Goal: Information Seeking & Learning: Compare options

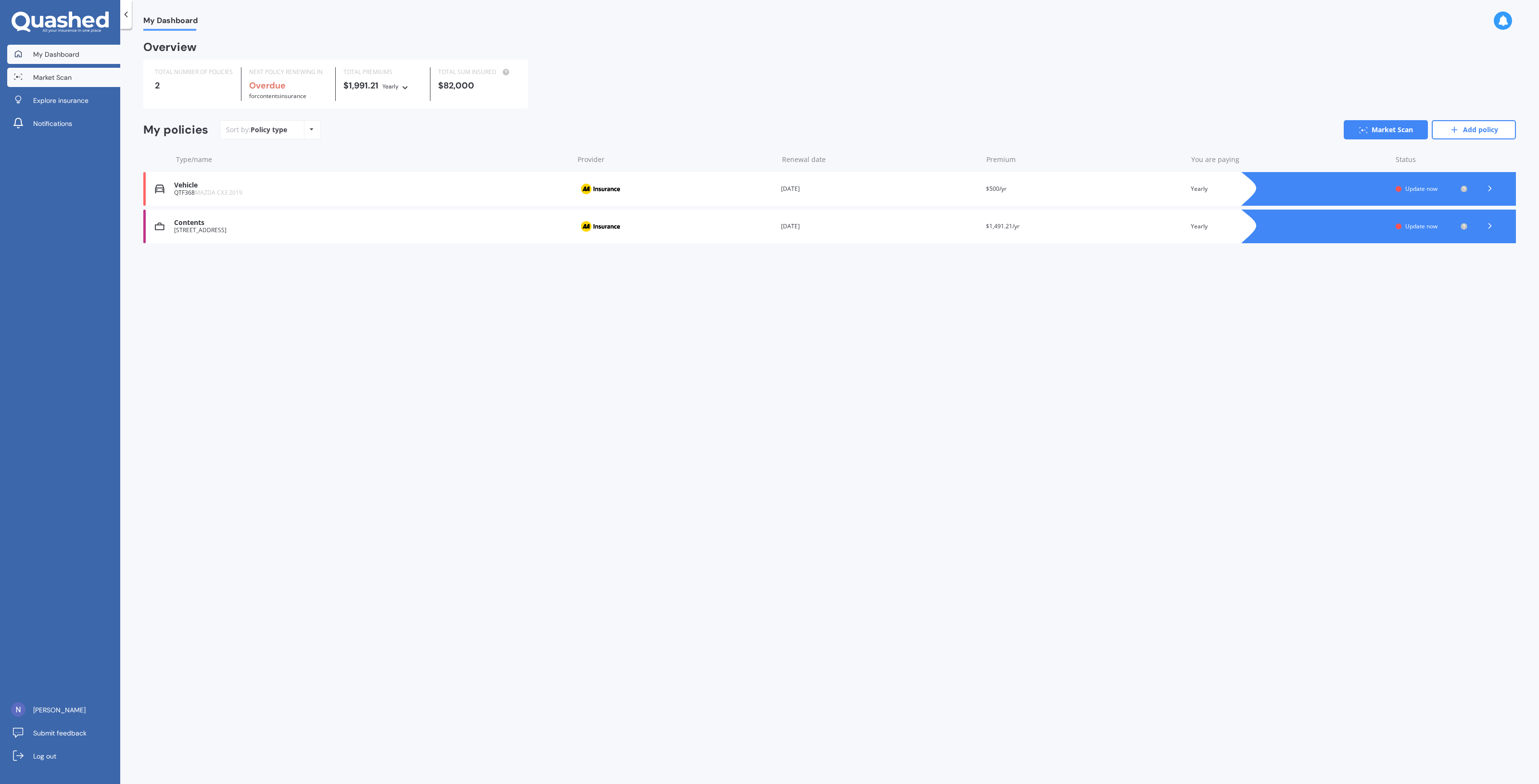
click at [42, 73] on span "Market Scan" at bounding box center [53, 78] width 38 height 10
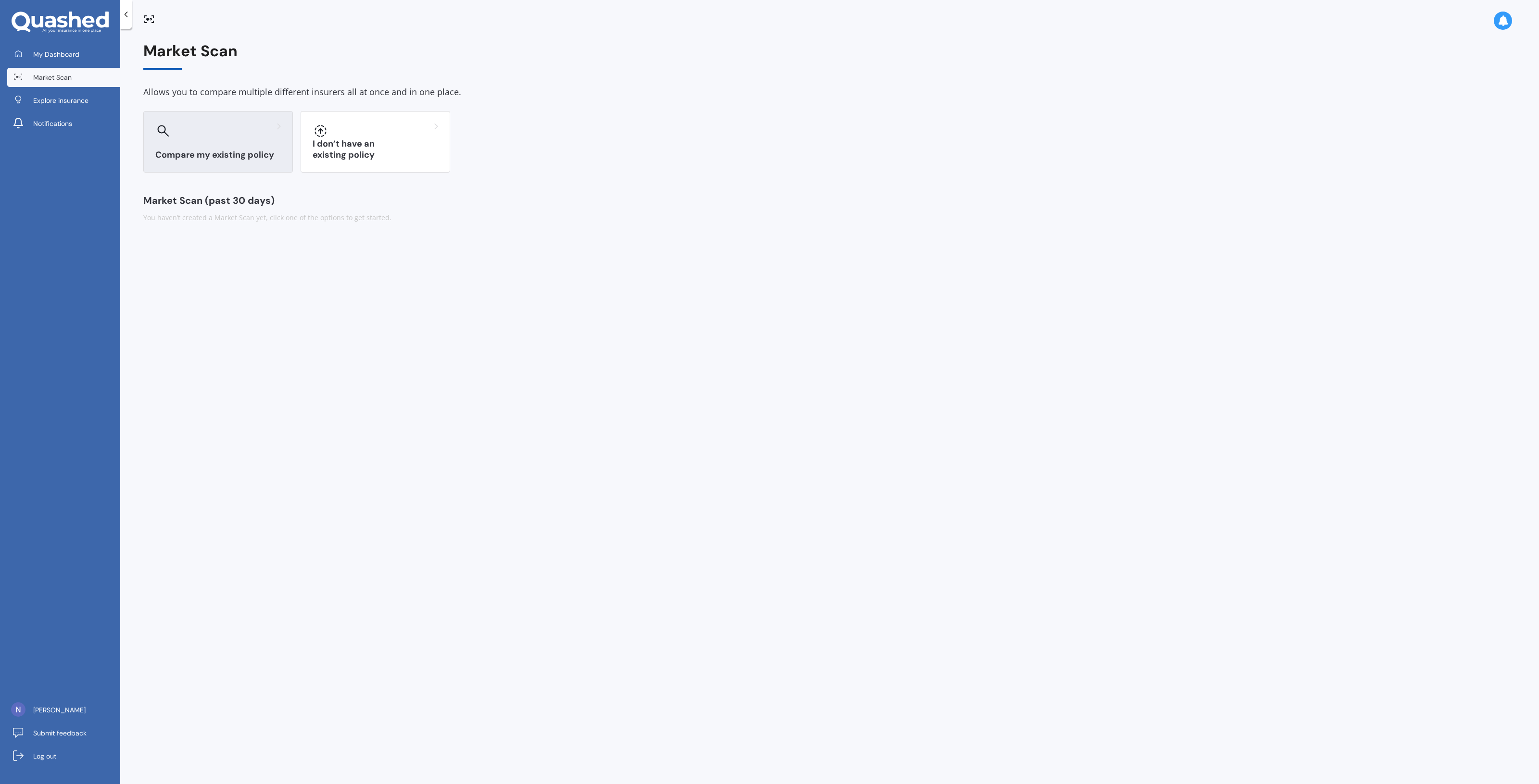
click at [275, 139] on div "Compare my existing policy" at bounding box center [218, 142] width 149 height 62
click at [1496, 243] on div "Select" at bounding box center [1488, 238] width 25 height 30
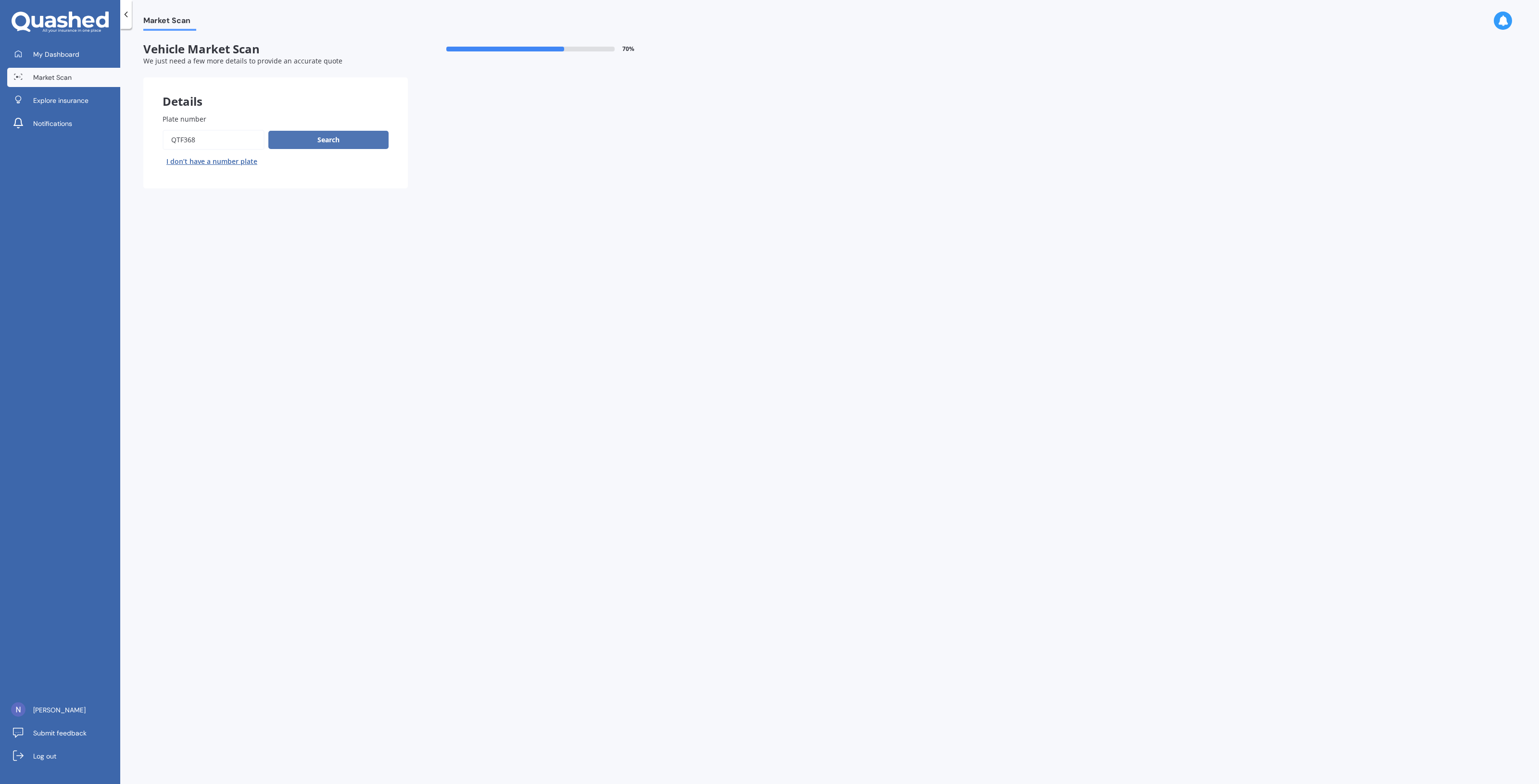
click at [313, 140] on button "Search" at bounding box center [328, 140] width 120 height 19
select select "TOYOTA"
select select "14"
select select "06"
select select "1990"
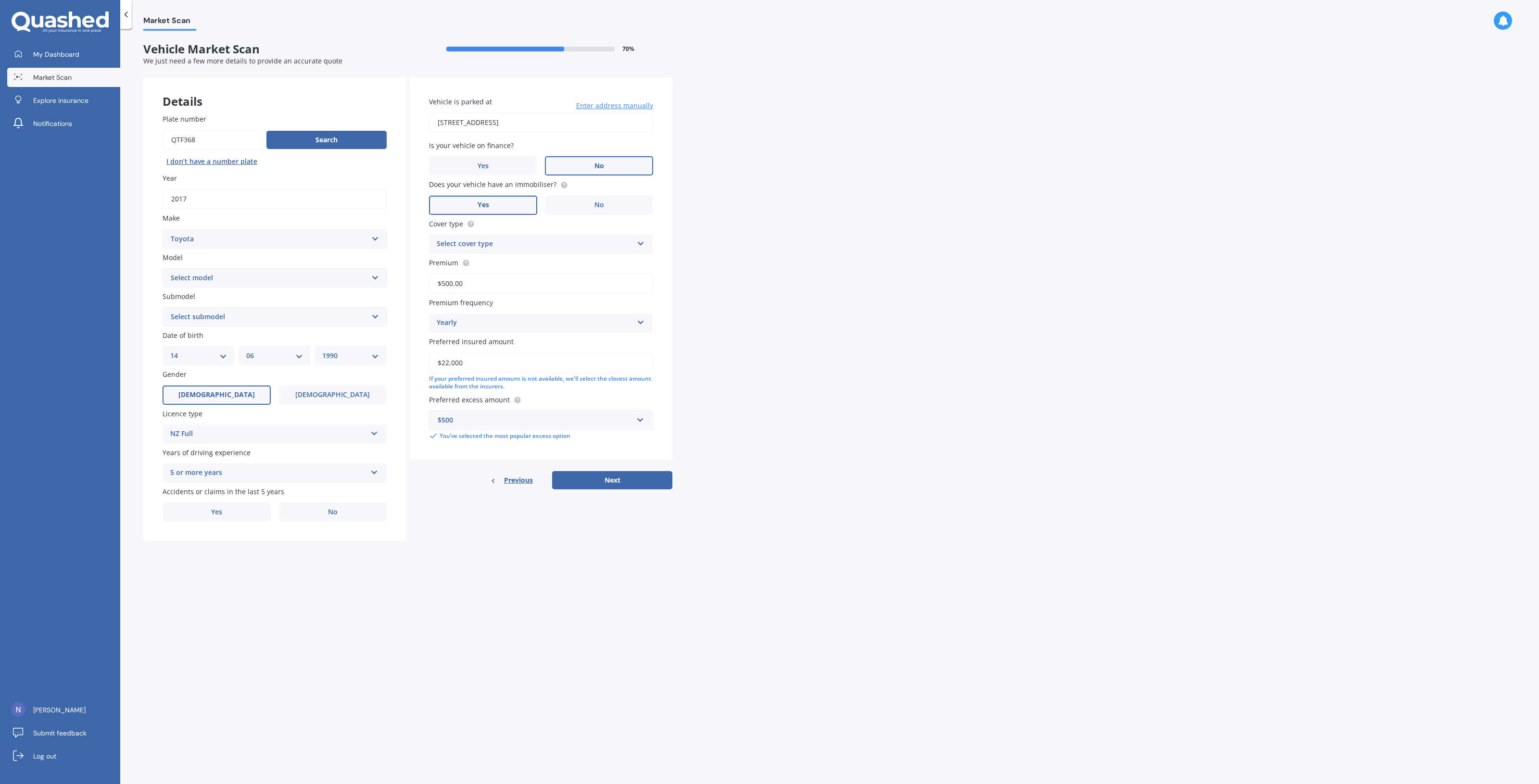
click at [596, 169] on label "No" at bounding box center [599, 166] width 108 height 19
click at [0, 0] on input "No" at bounding box center [0, 0] width 0 height 0
click at [485, 282] on input "$500.00" at bounding box center [541, 284] width 224 height 20
click at [498, 251] on div "Select cover type Comprehensive Third Party, Fire & Theft Third Party" at bounding box center [541, 244] width 224 height 19
click at [489, 263] on div "Comprehensive" at bounding box center [541, 263] width 223 height 17
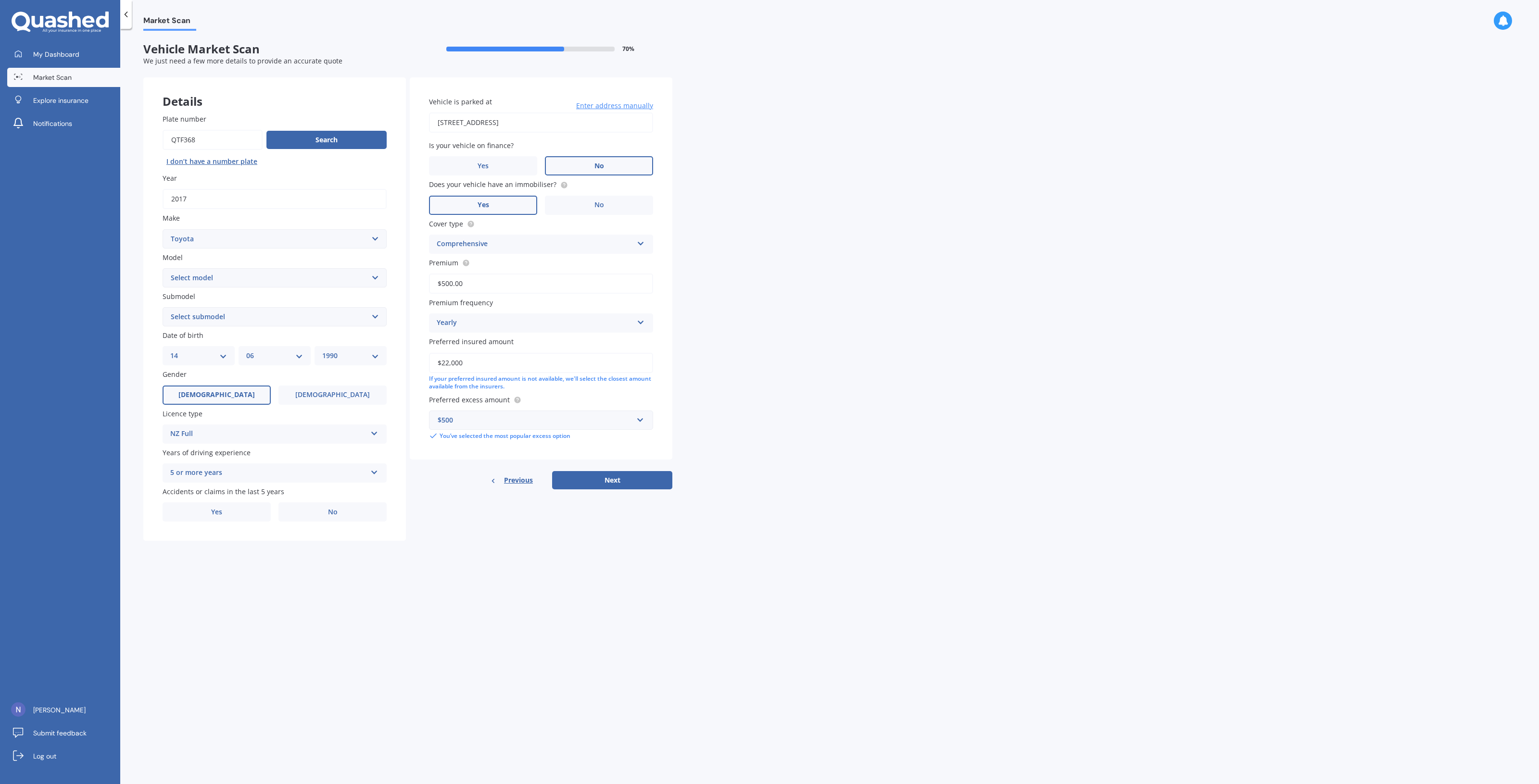
click at [502, 421] on div "$500" at bounding box center [535, 420] width 195 height 11
click at [493, 510] on div "$1,000" at bounding box center [541, 509] width 223 height 18
click at [609, 469] on button "Next" at bounding box center [612, 469] width 120 height 19
click at [305, 512] on label "No" at bounding box center [335, 512] width 103 height 19
click at [0, 0] on input "No" at bounding box center [0, 0] width 0 height 0
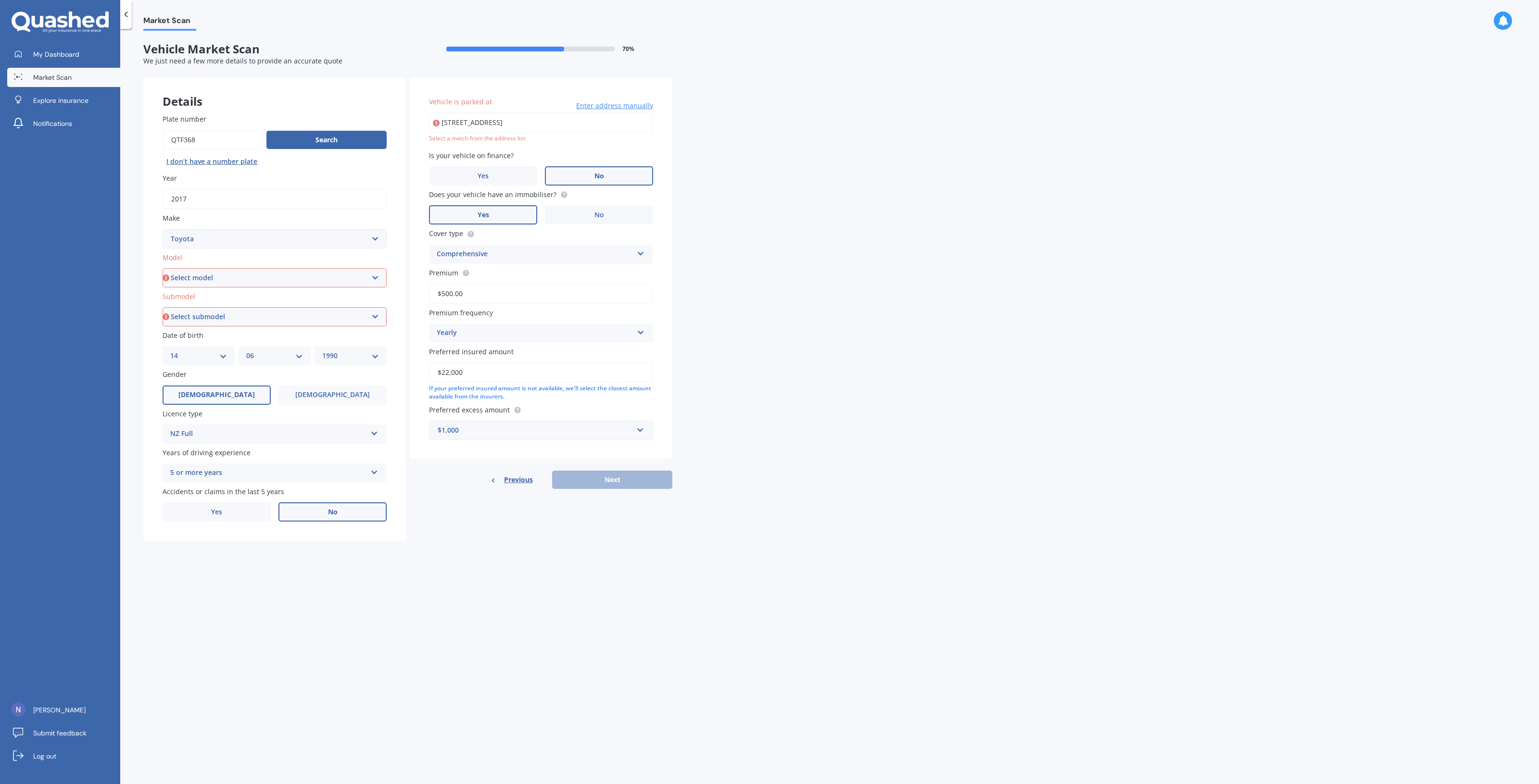
click at [258, 277] on select "Select model 4 Runner 86 [PERSON_NAME] Alphard Altezza Aqua Aristo Aurion Auris…" at bounding box center [274, 278] width 224 height 19
select select "C-HR"
click at [163, 268] on select "Select model 4 Runner 86 [PERSON_NAME] Alphard Altezza Aqua Aristo Aurion Auris…" at bounding box center [274, 278] width 224 height 19
click at [259, 322] on select "Select submodel Hybrid Station Wagon SUV" at bounding box center [274, 316] width 224 height 19
select select "HYBRID"
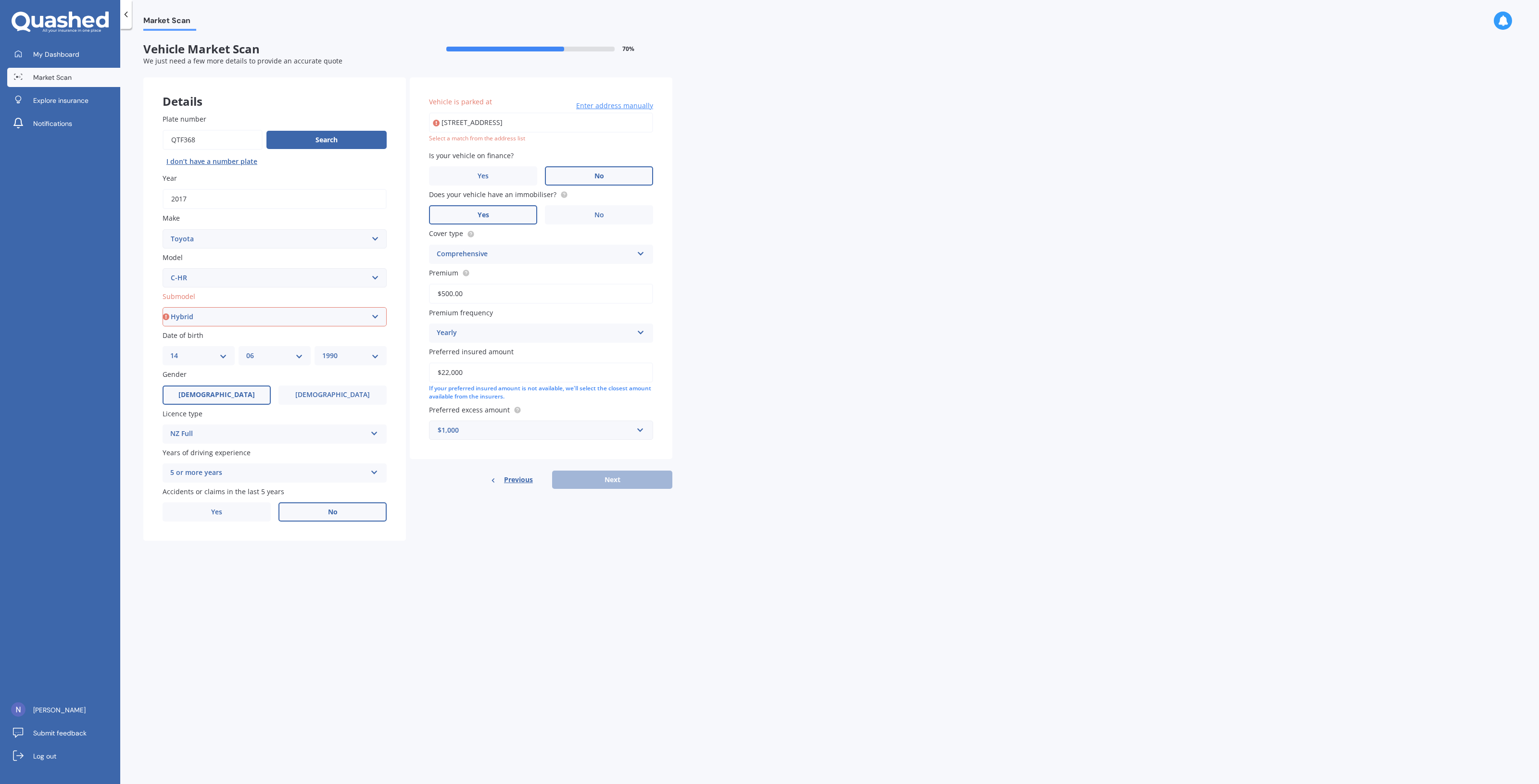
click at [163, 307] on select "Select submodel Hybrid Station Wagon SUV" at bounding box center [274, 316] width 224 height 19
click at [602, 128] on input "[STREET_ADDRESS]" at bounding box center [541, 122] width 224 height 20
click at [852, 130] on div "Market Scan Vehicle Market Scan 70 % We just need a few more details to provide…" at bounding box center [829, 408] width 1419 height 755
drag, startPoint x: 583, startPoint y: 124, endPoint x: 384, endPoint y: 121, distance: 199.0
click at [385, 121] on div "Details Plate number Search I don’t have a number plate Year [DATE] Make Select…" at bounding box center [408, 309] width 529 height 464
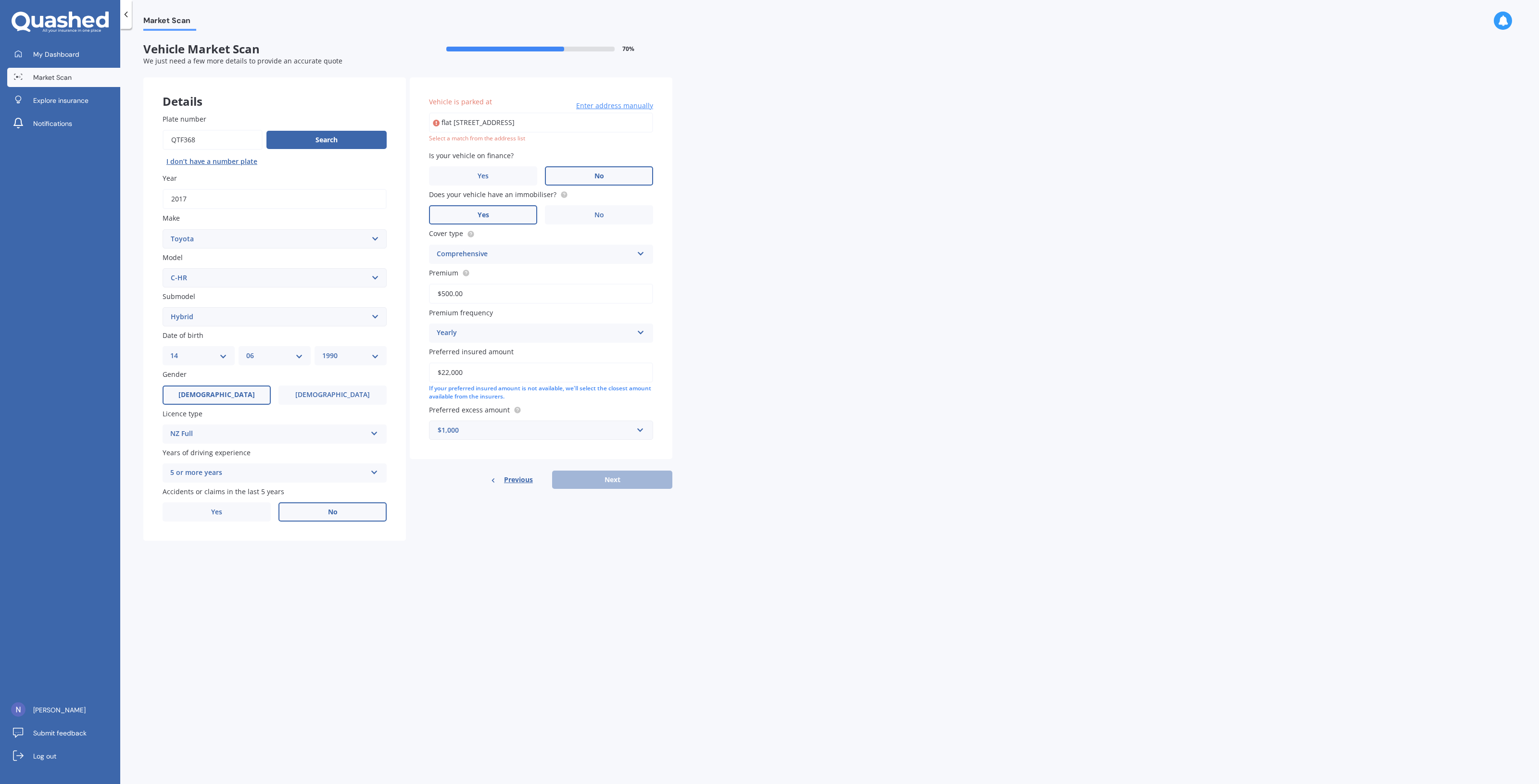
type input "flat [STREET_ADDRESS]"
click at [498, 127] on input "flat [STREET_ADDRESS]" at bounding box center [541, 122] width 224 height 20
click at [792, 141] on div "Market Scan Vehicle Market Scan 70 % We just need a few more details to provide…" at bounding box center [829, 408] width 1419 height 755
click at [593, 466] on button "Next" at bounding box center [612, 469] width 120 height 19
select select "14"
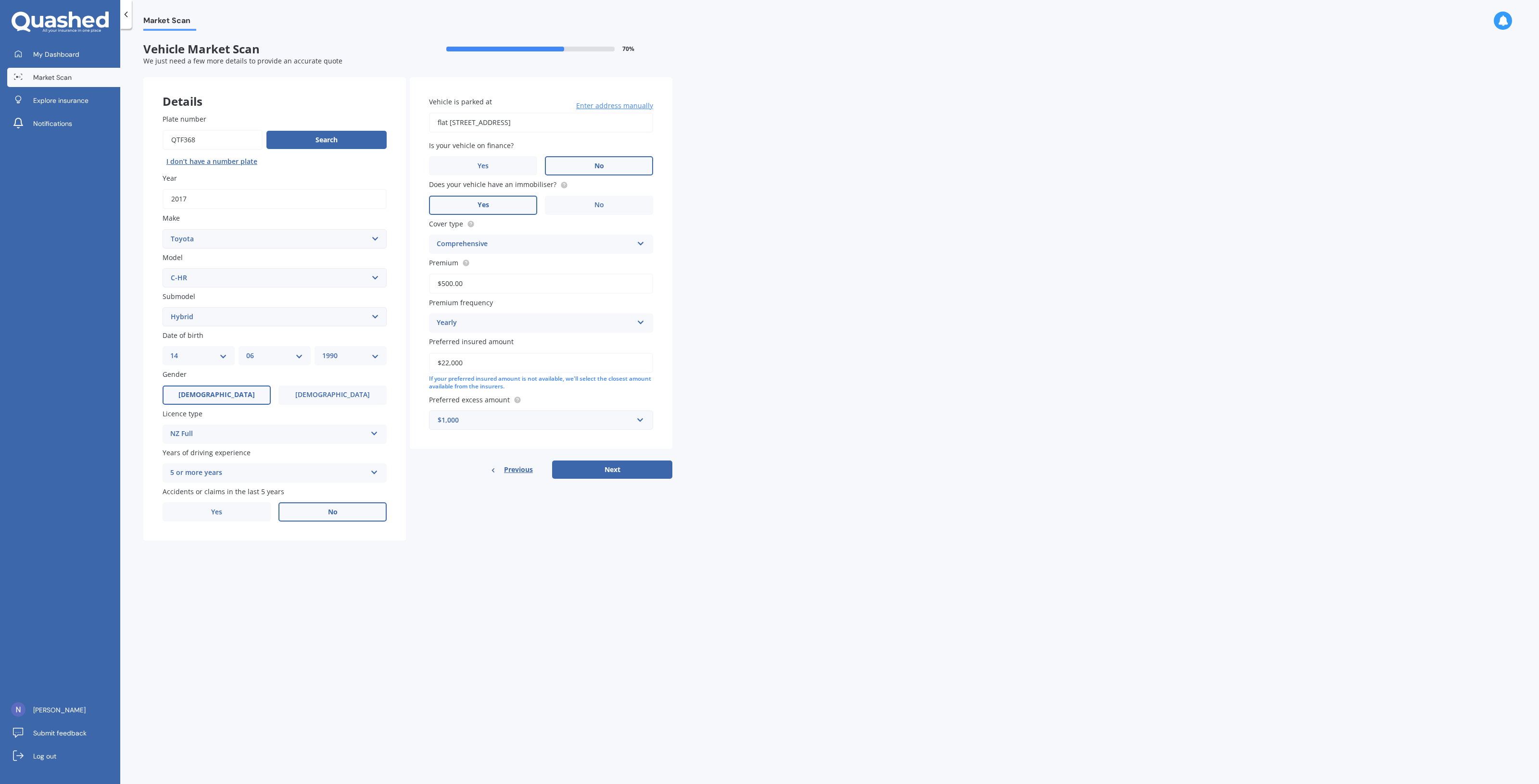
select select "06"
select select "1990"
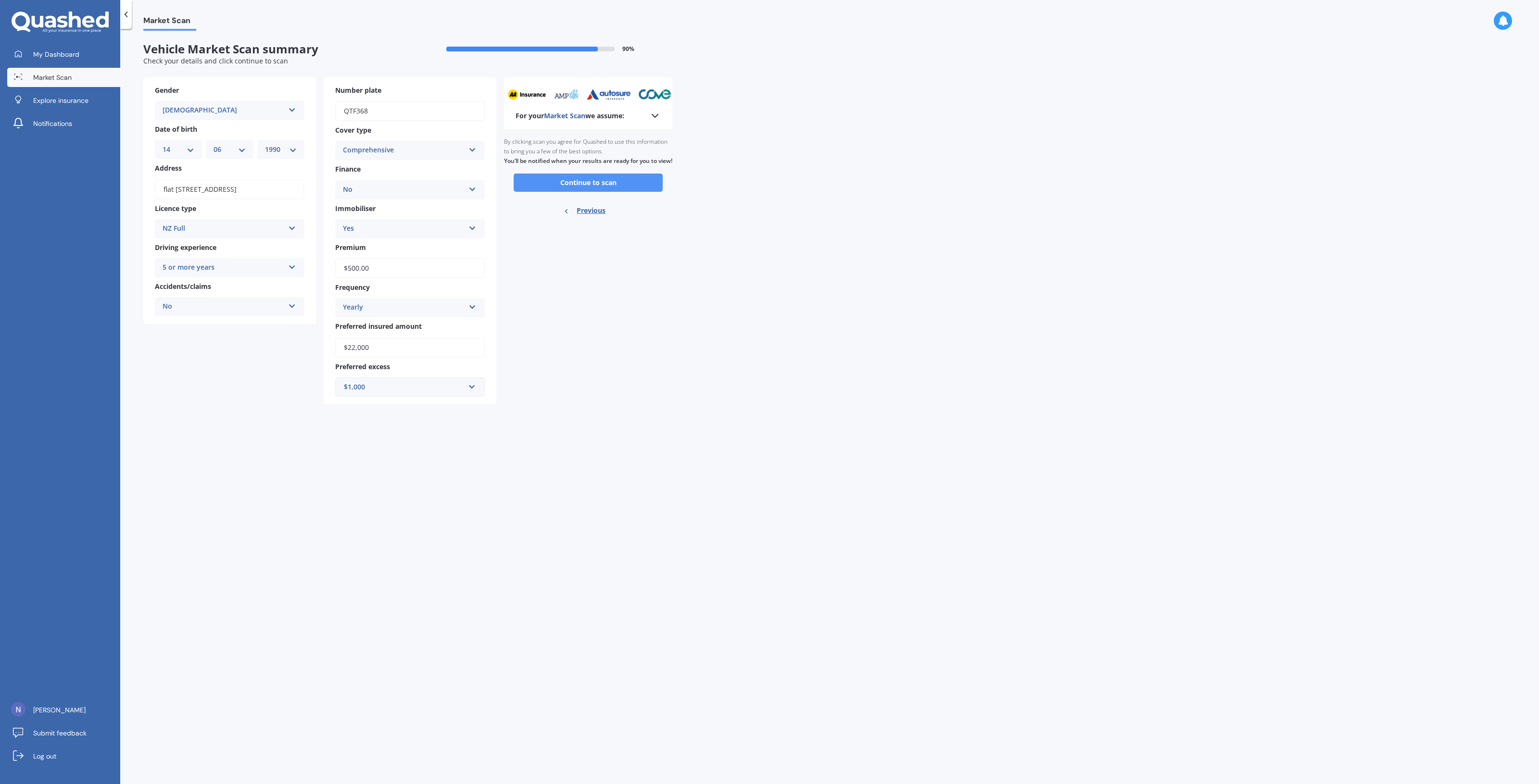
click at [606, 192] on button "Continue to scan" at bounding box center [588, 183] width 149 height 19
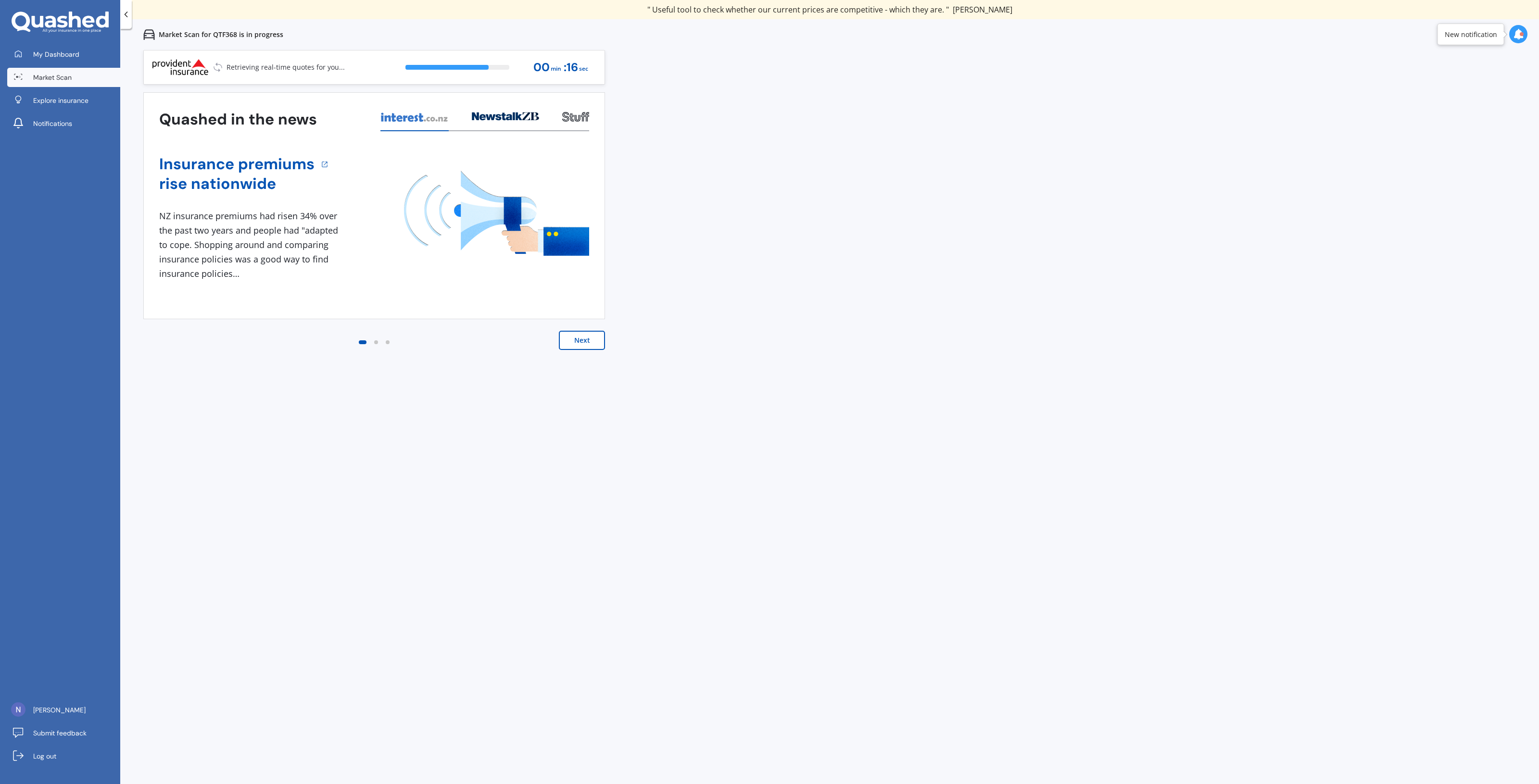
click at [1405, 219] on div "Previous 60,000+ Kiwis have signed up to shop and save on insurance with us " H…" at bounding box center [829, 442] width 1419 height 784
click at [576, 346] on button "Next" at bounding box center [581, 340] width 46 height 19
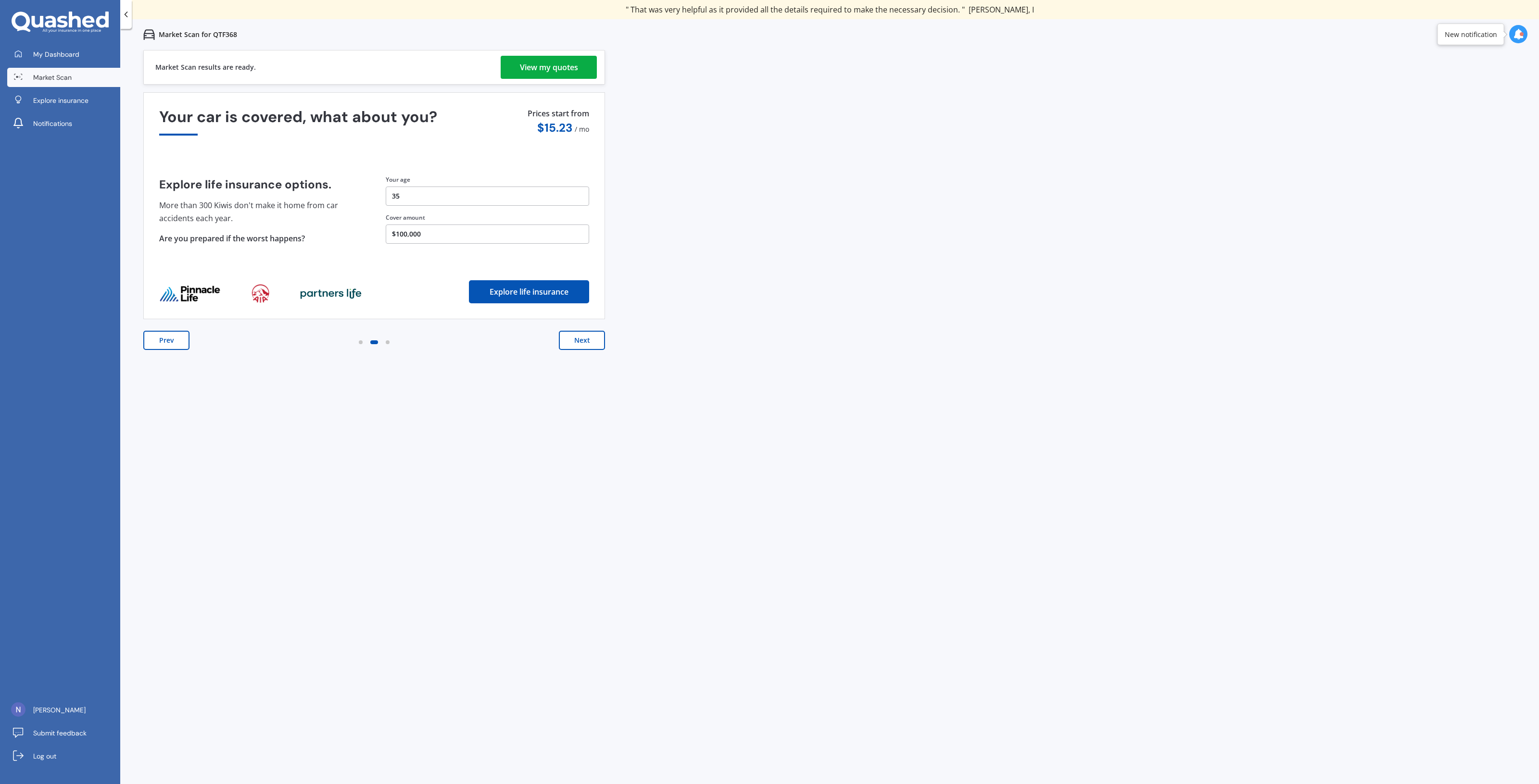
click at [541, 56] on div "View my quotes" at bounding box center [548, 67] width 58 height 23
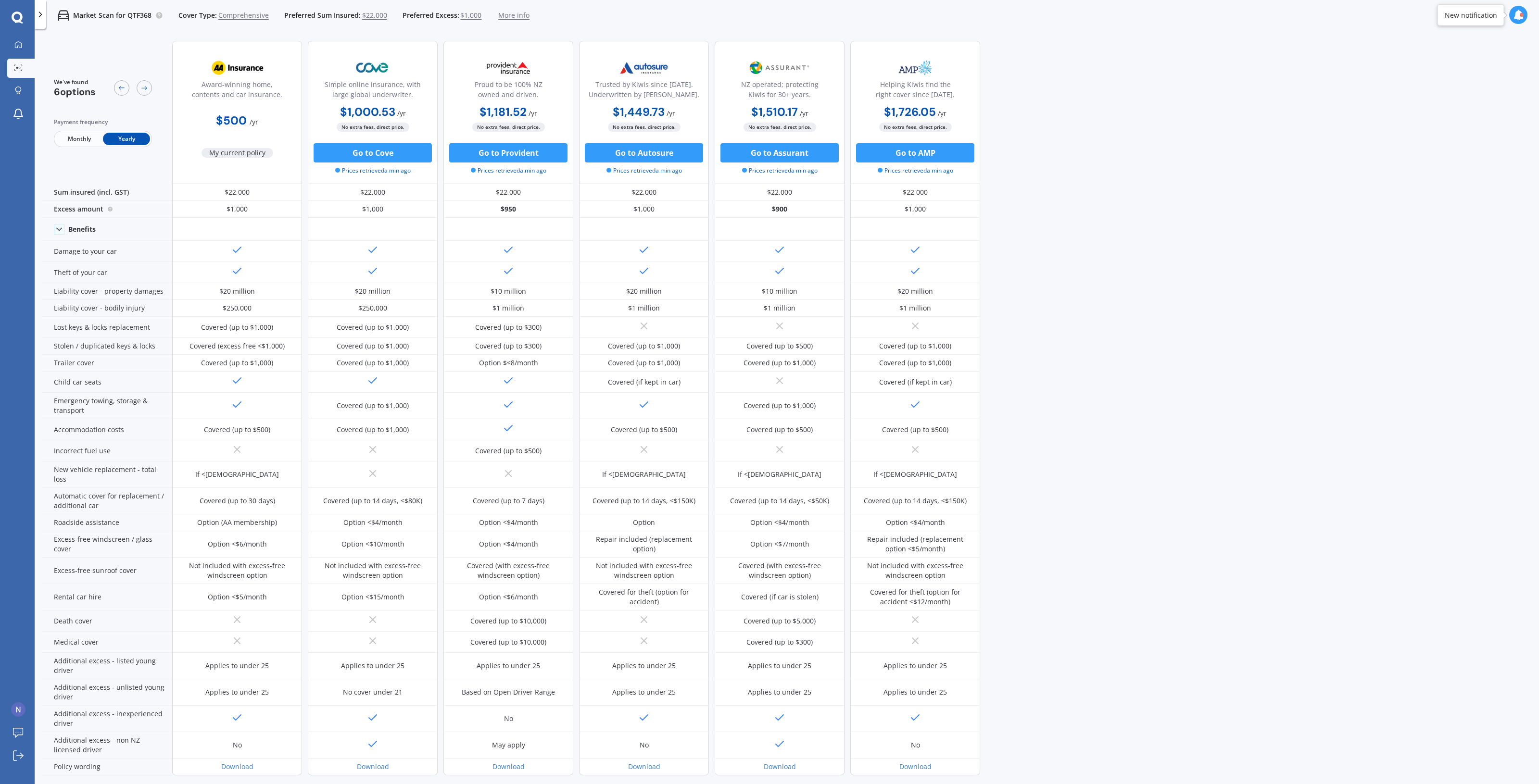
click at [87, 143] on span "Monthly" at bounding box center [79, 139] width 47 height 13
click at [137, 140] on span "Yearly" at bounding box center [126, 139] width 47 height 13
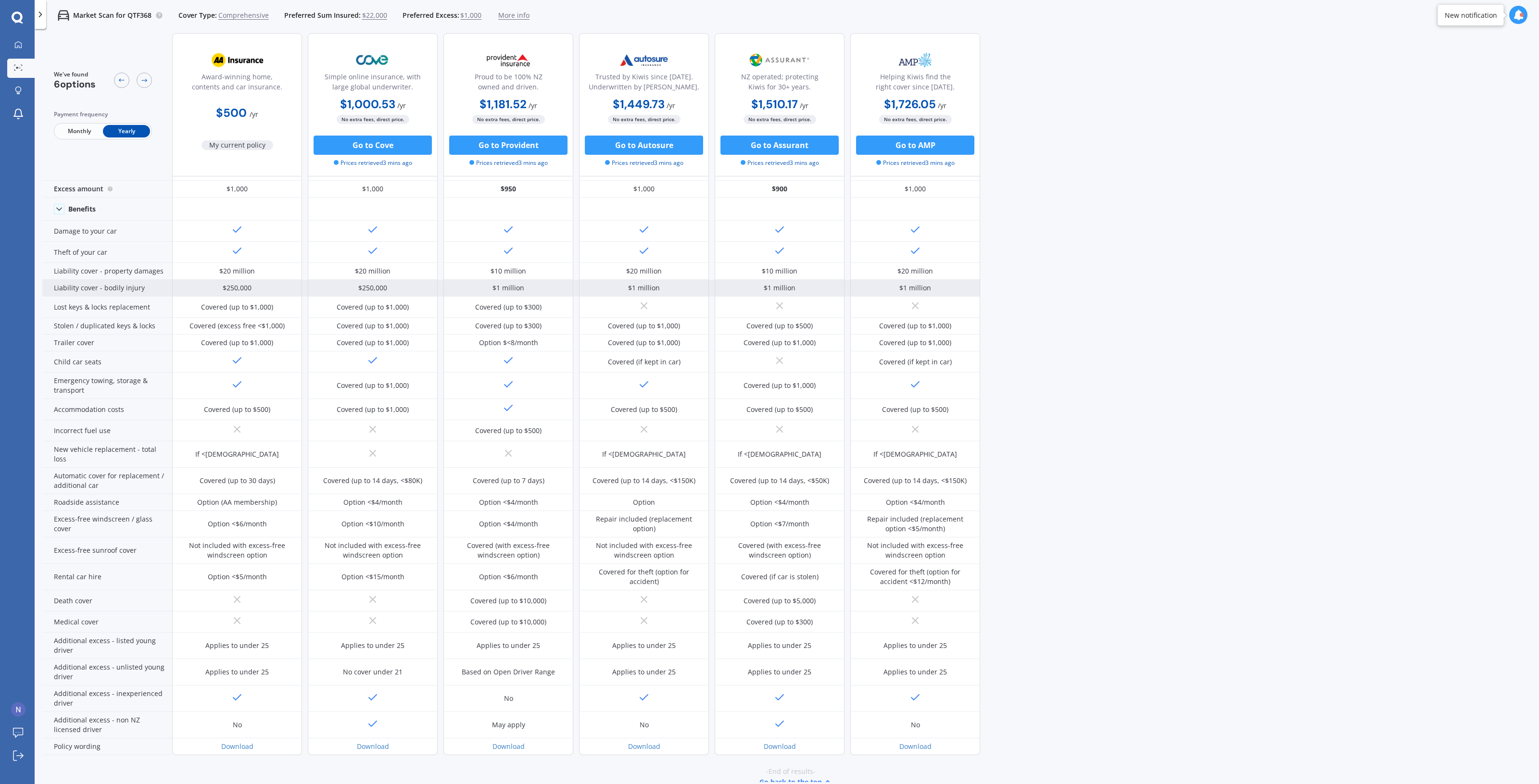
scroll to position [40, 0]
